Goal: Information Seeking & Learning: Check status

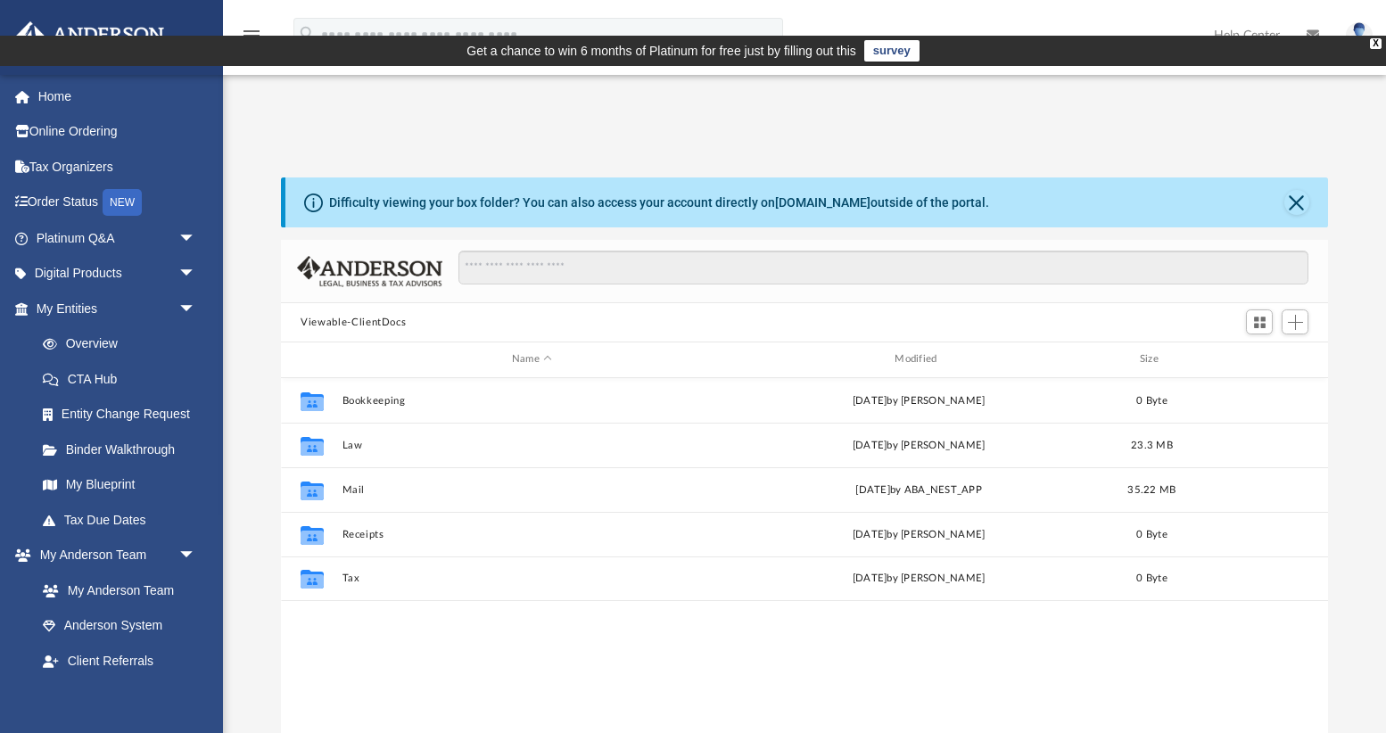
scroll to position [405, 1046]
click at [129, 101] on link "Home" at bounding box center [117, 97] width 211 height 36
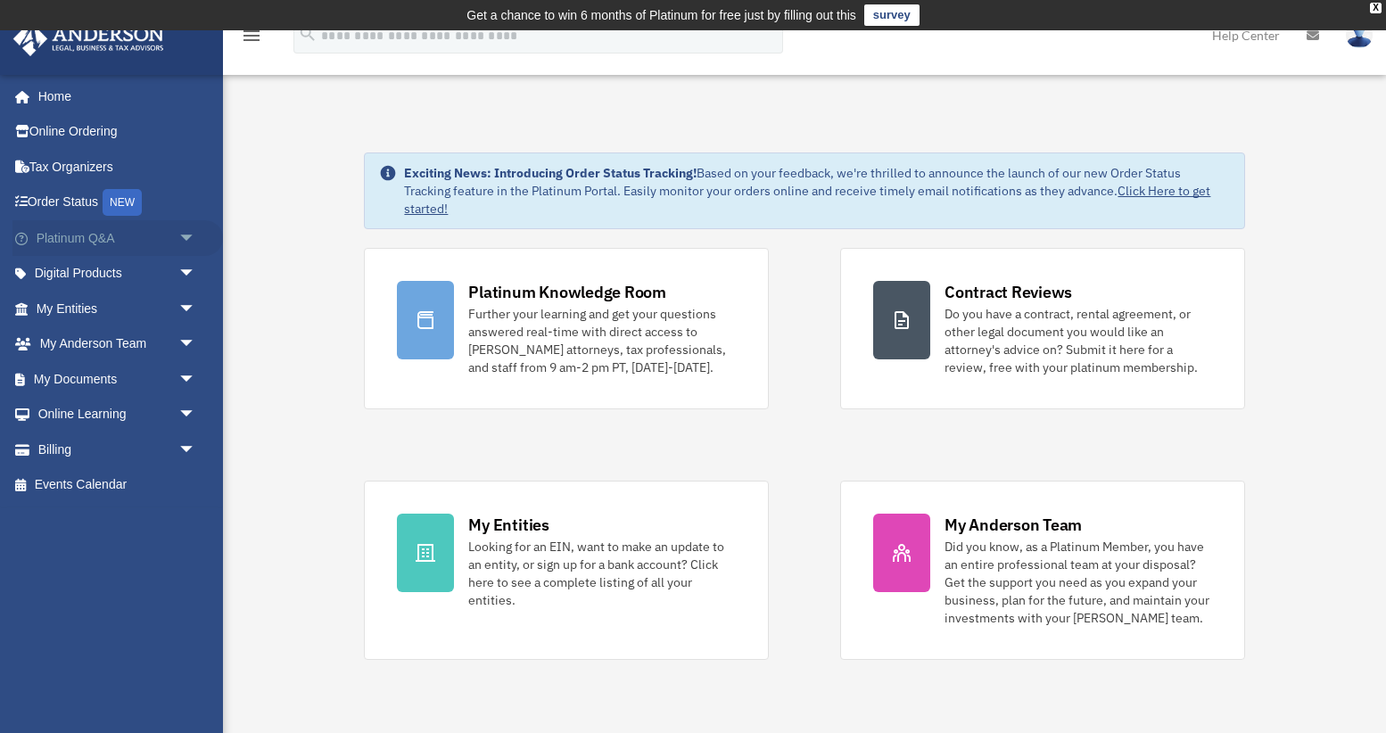
click at [192, 237] on span "arrow_drop_down" at bounding box center [196, 238] width 36 height 37
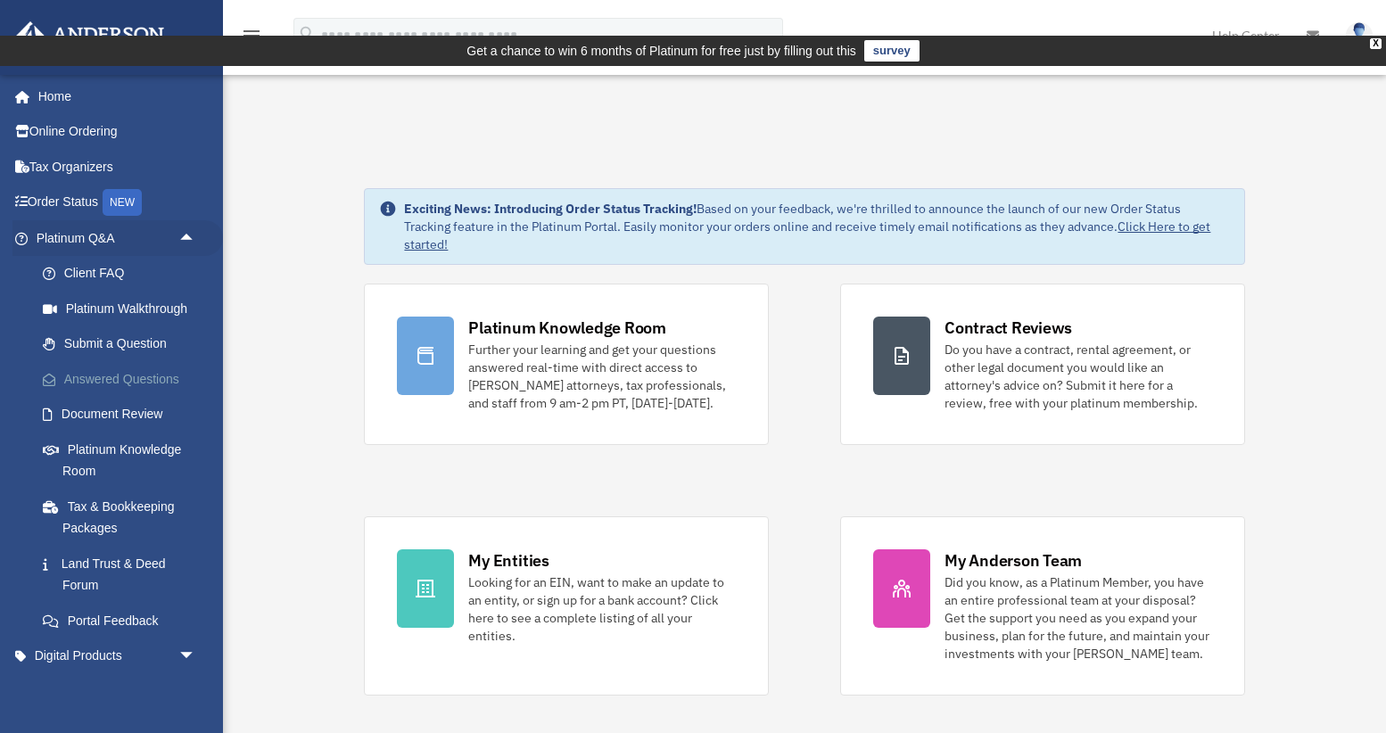
click at [146, 380] on link "Answered Questions" at bounding box center [124, 379] width 198 height 36
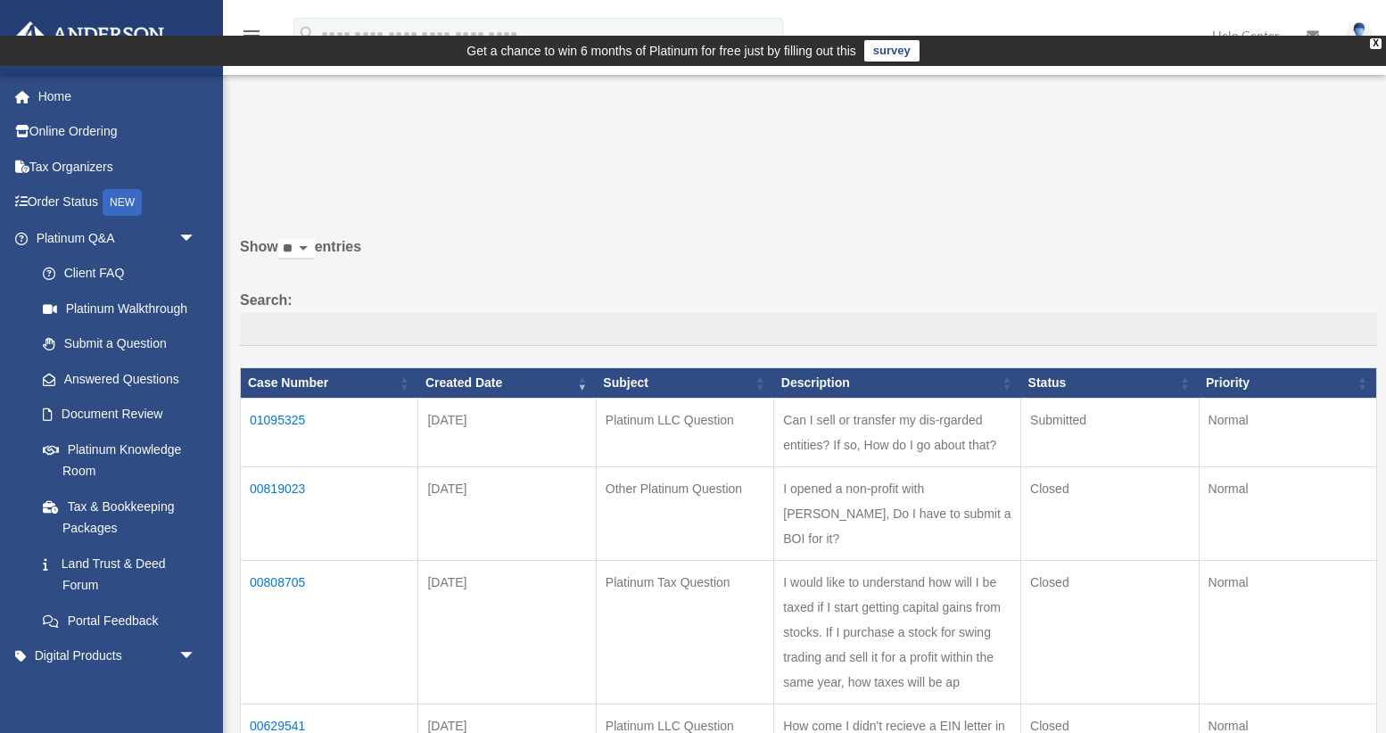
click at [271, 398] on td "01095325" at bounding box center [330, 432] width 178 height 69
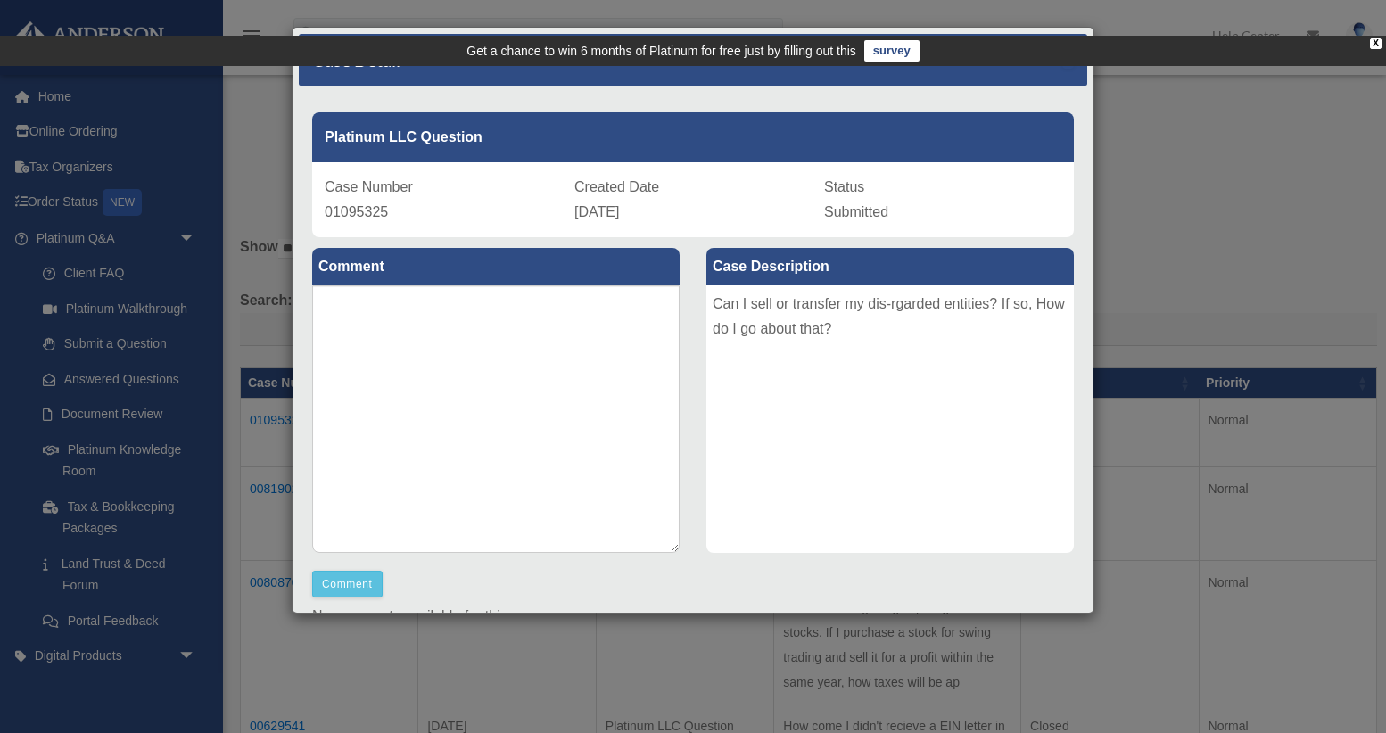
click at [1063, 62] on span "×" at bounding box center [1069, 59] width 12 height 21
